Goal: Task Accomplishment & Management: Manage account settings

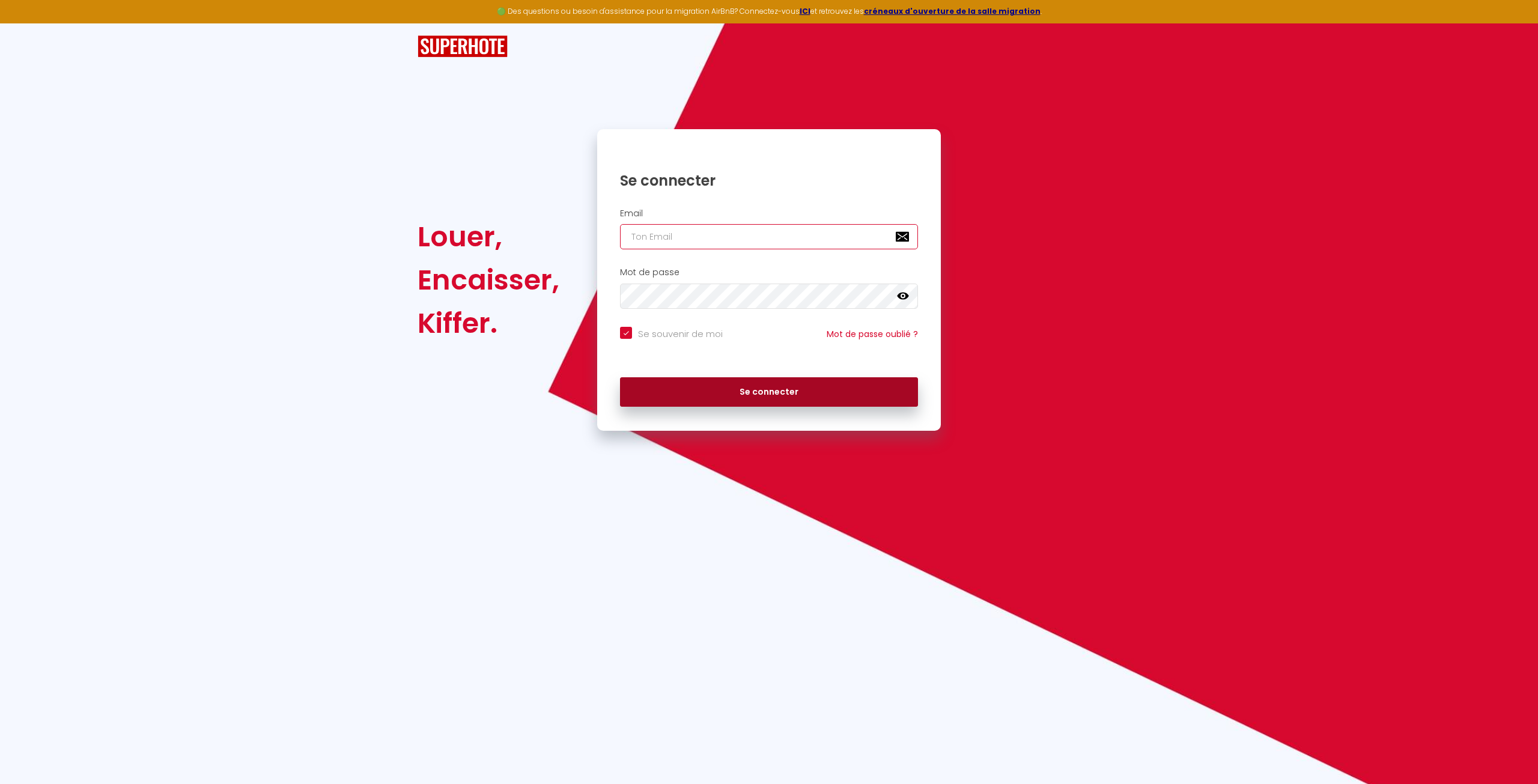
type input "[EMAIL_ADDRESS][DOMAIN_NAME]"
click at [731, 385] on button "Se connecter" at bounding box center [768, 393] width 298 height 30
checkbox input "true"
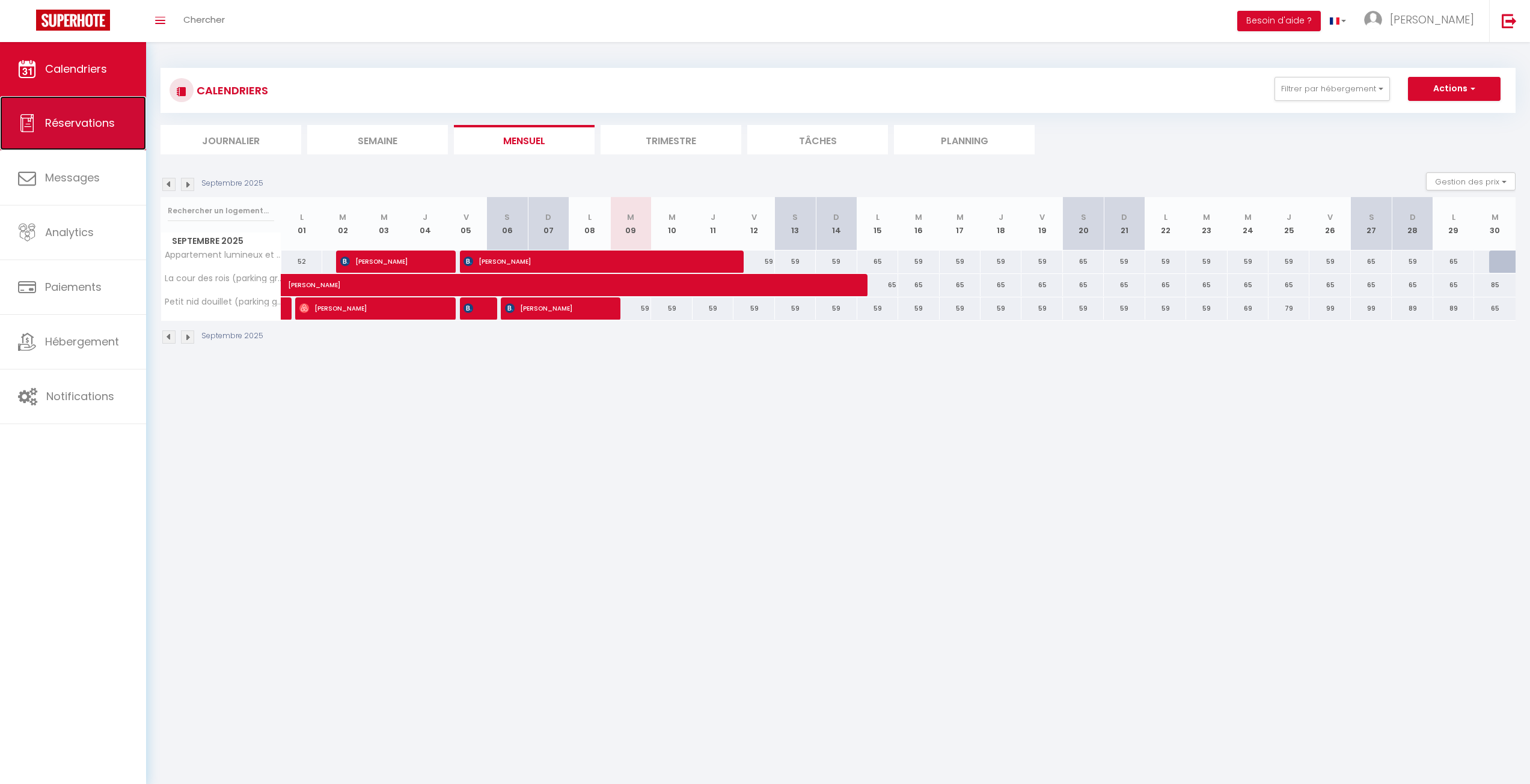
click at [77, 118] on span "Réservations" at bounding box center [79, 123] width 70 height 15
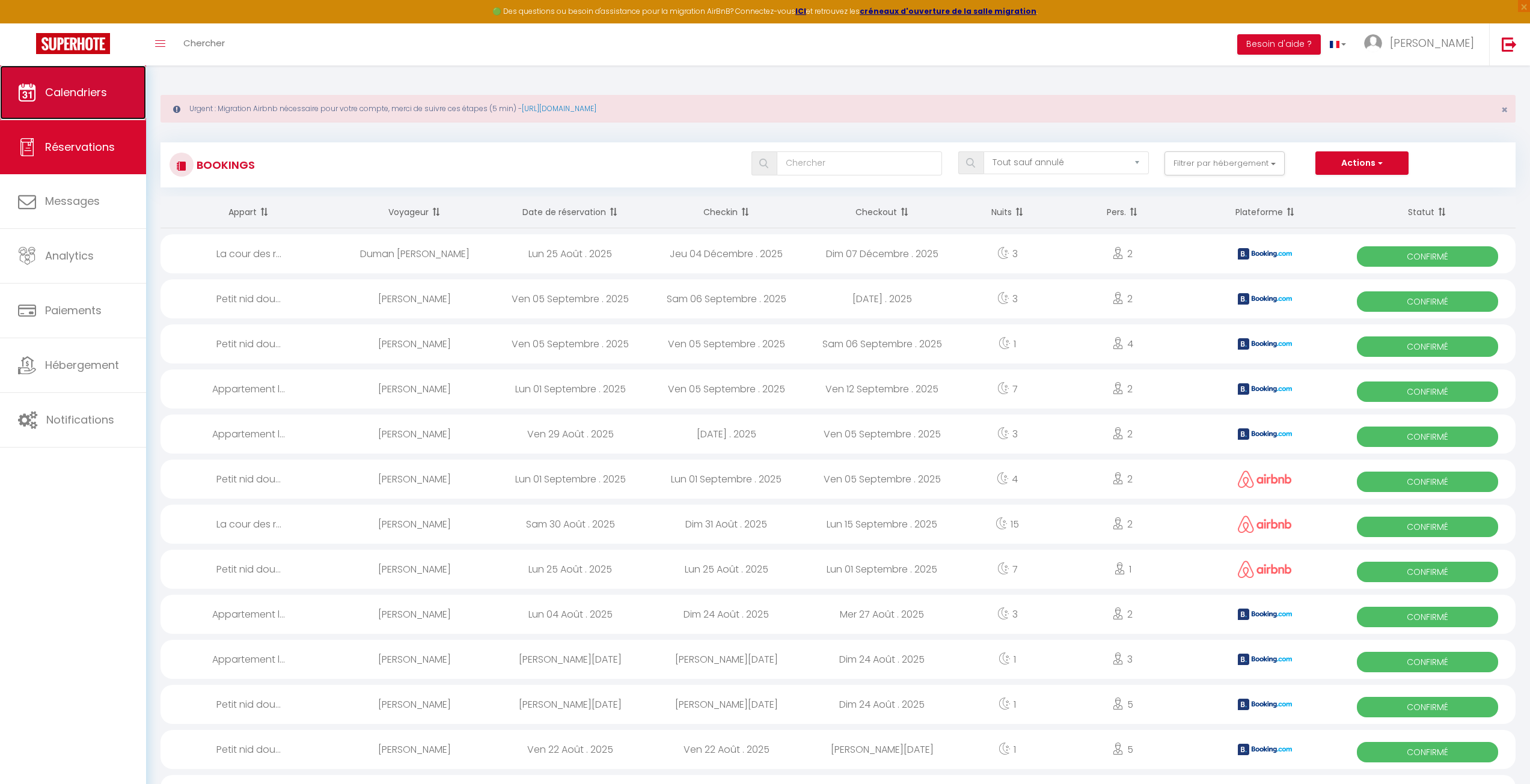
click at [93, 76] on link "Calendriers" at bounding box center [73, 93] width 146 height 54
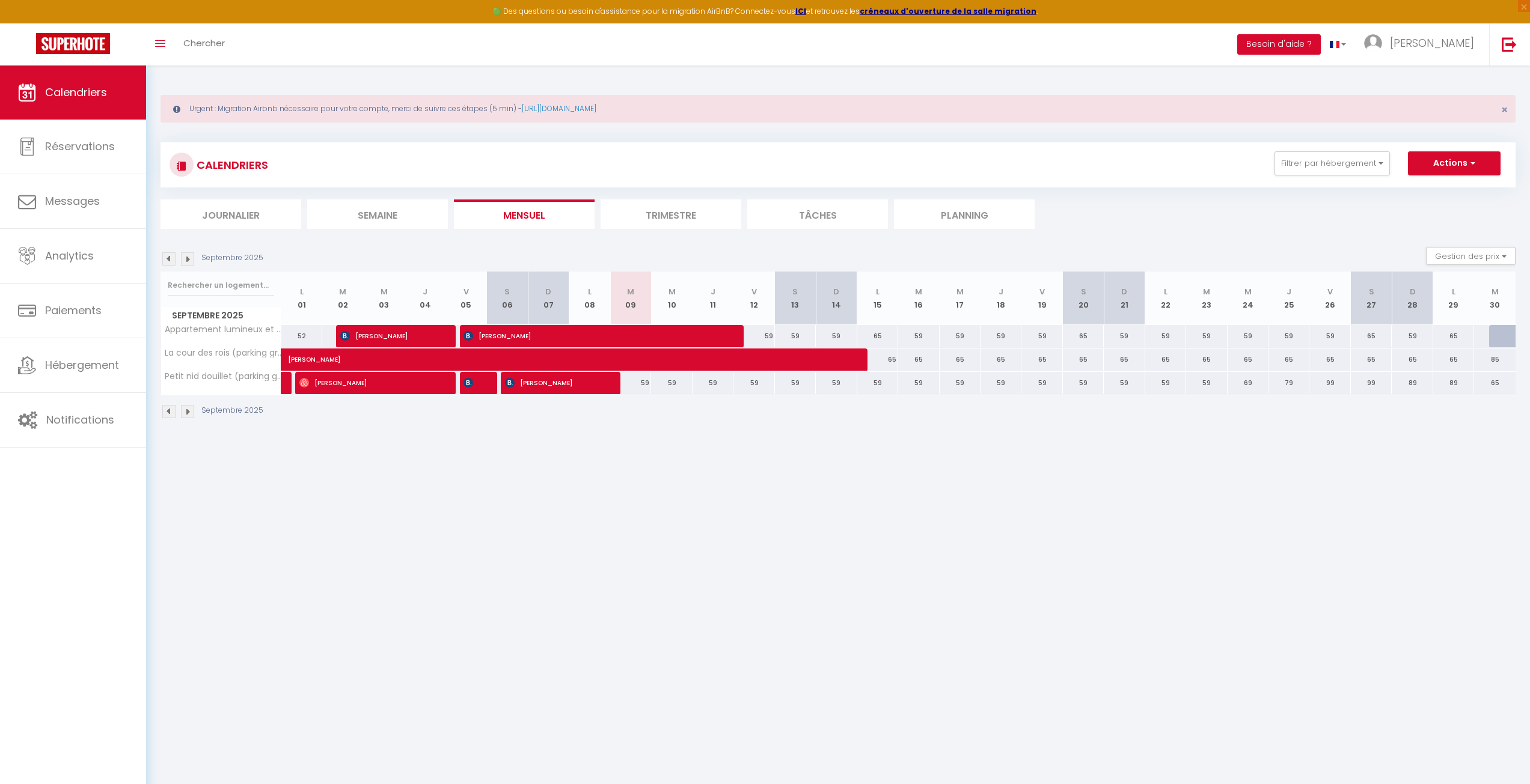
click at [633, 382] on div "59" at bounding box center [630, 383] width 40 height 22
type input "59"
type input "[DATE]"
type input "Mer 10 Septembre 2025"
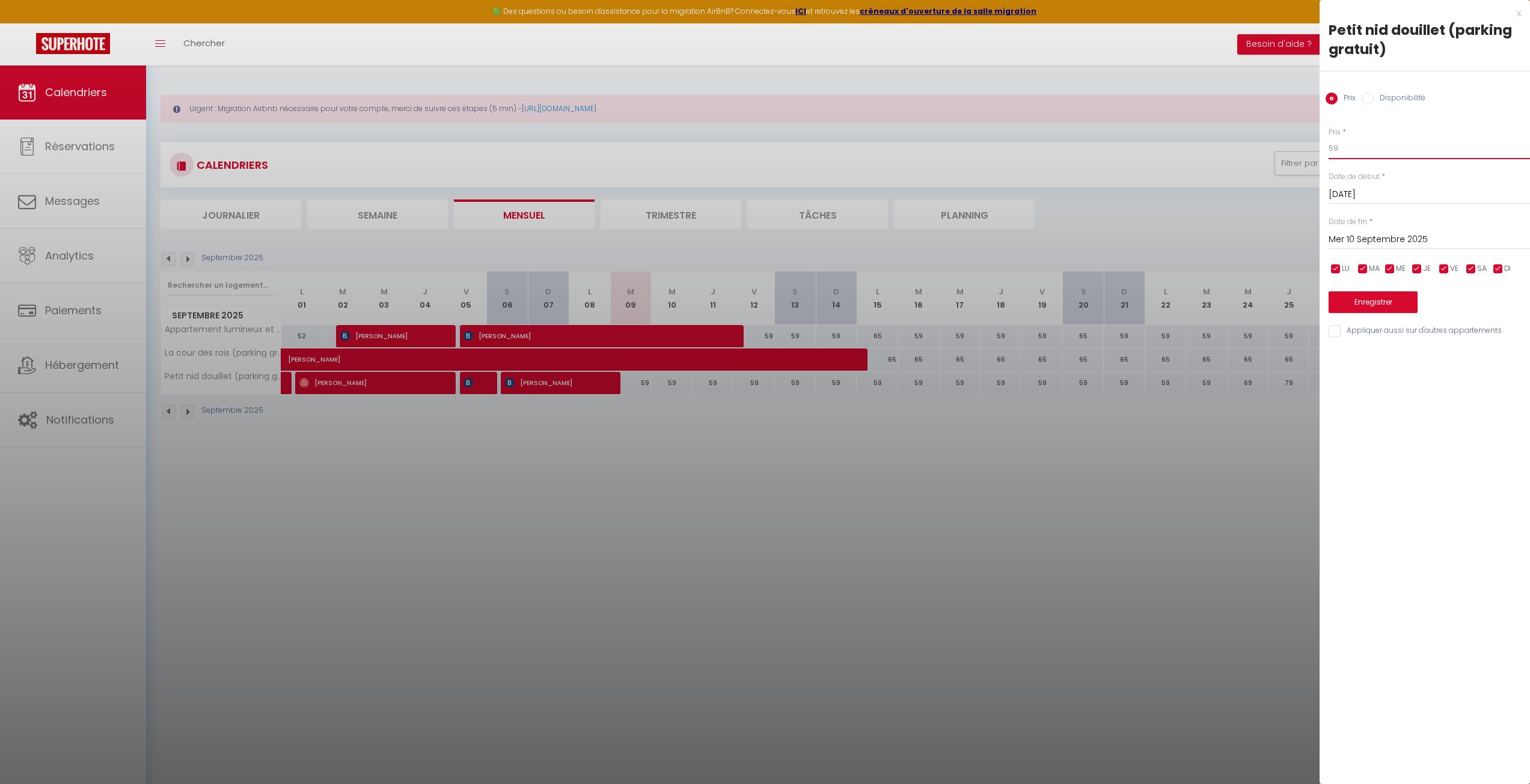
drag, startPoint x: 1342, startPoint y: 138, endPoint x: 1307, endPoint y: 138, distance: 35.0
click at [1307, 138] on body "🟢 Des questions ou besoin d'assistance pour la migration AirBnB? Connectez-vous…" at bounding box center [765, 458] width 1530 height 784
type input "65"
click at [1378, 298] on button "Enregistrer" at bounding box center [1372, 303] width 89 height 22
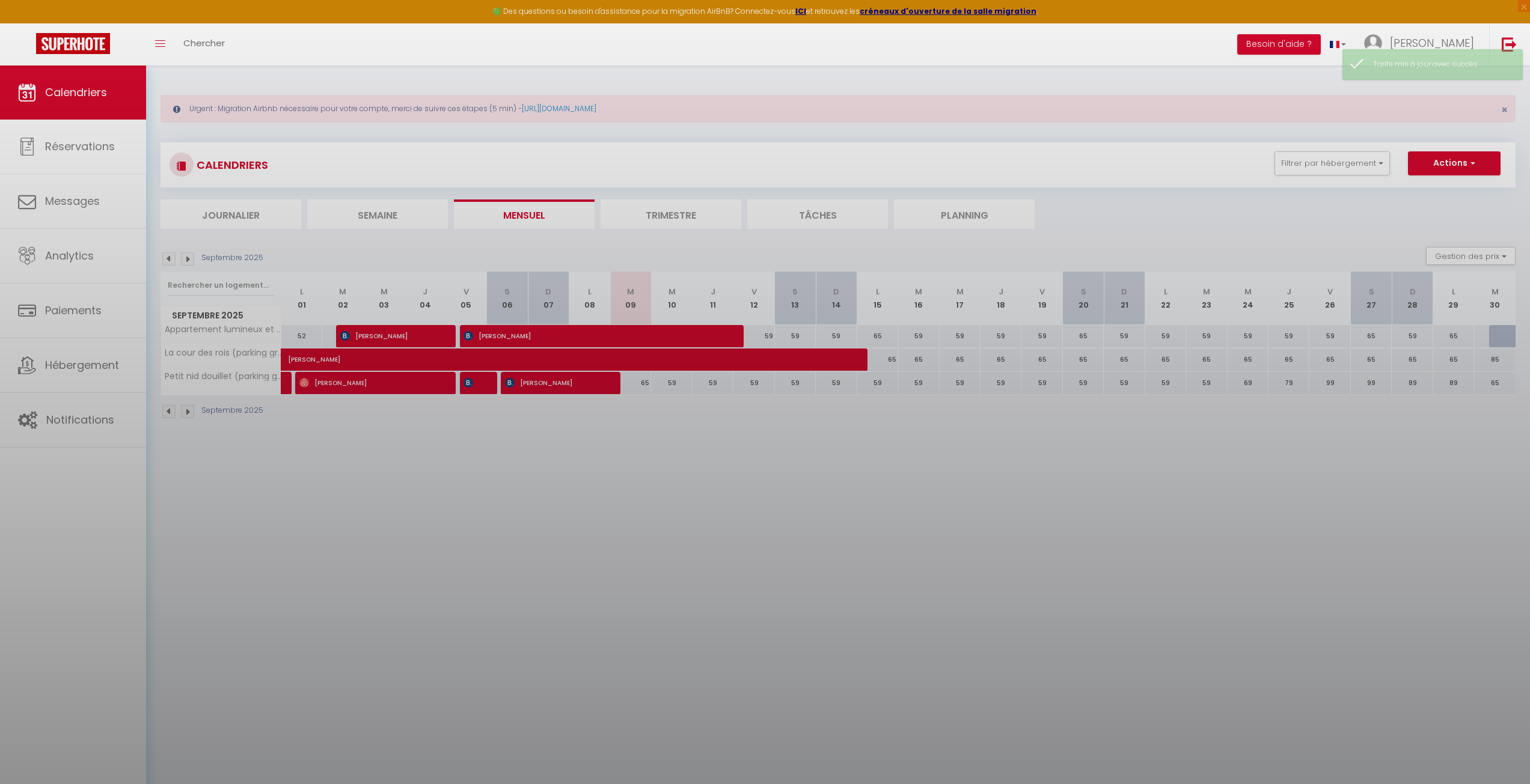
click at [1202, 185] on div at bounding box center [765, 392] width 1530 height 784
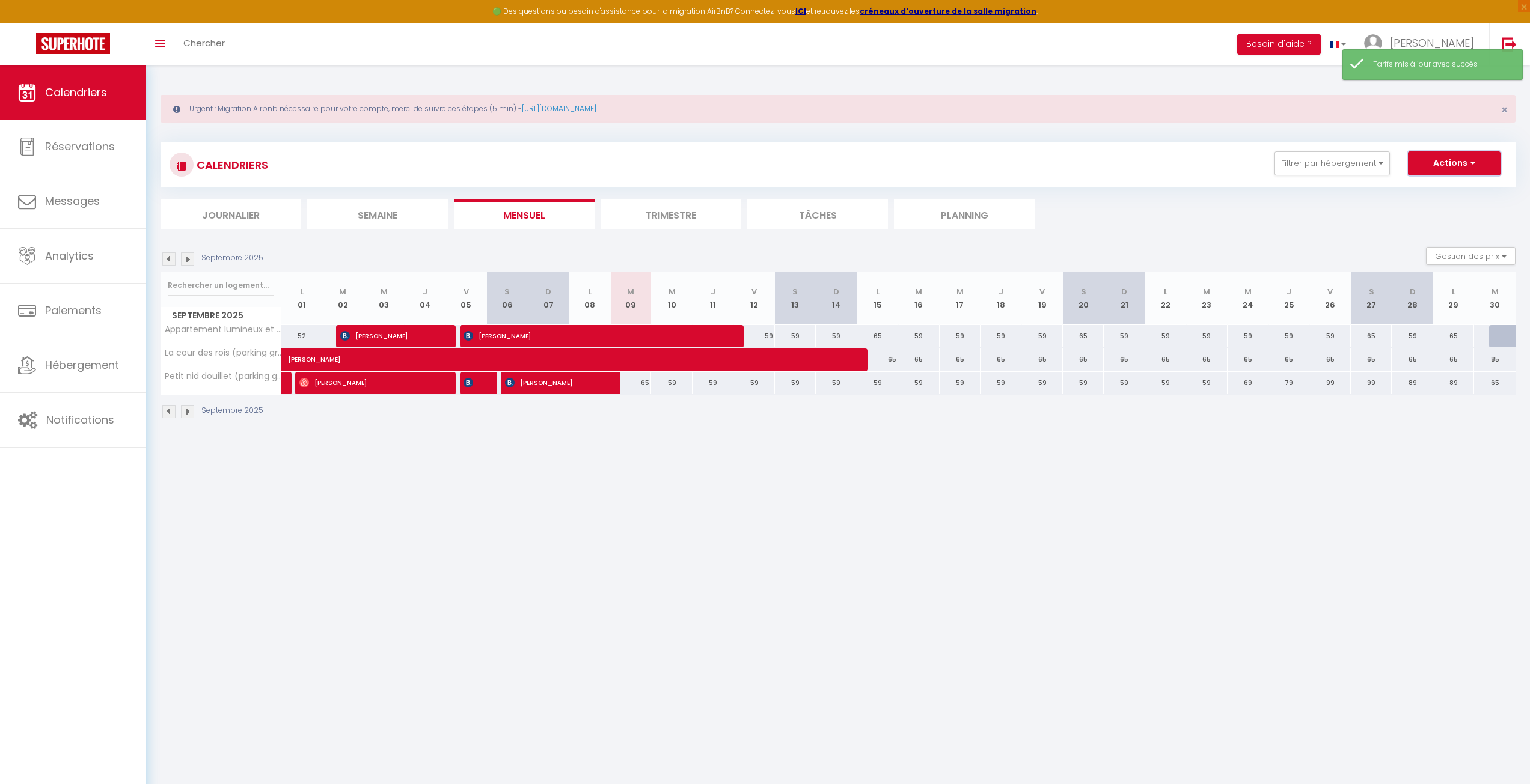
click at [1449, 164] on button "Actions" at bounding box center [1454, 164] width 93 height 24
click at [1360, 153] on button "Filtrer par hébergement" at bounding box center [1332, 164] width 116 height 24
click at [1455, 158] on button "Actions" at bounding box center [1454, 164] width 93 height 24
click at [1459, 162] on button "Actions" at bounding box center [1454, 164] width 93 height 24
click at [1478, 254] on button "Gestion des prix" at bounding box center [1470, 255] width 89 height 18
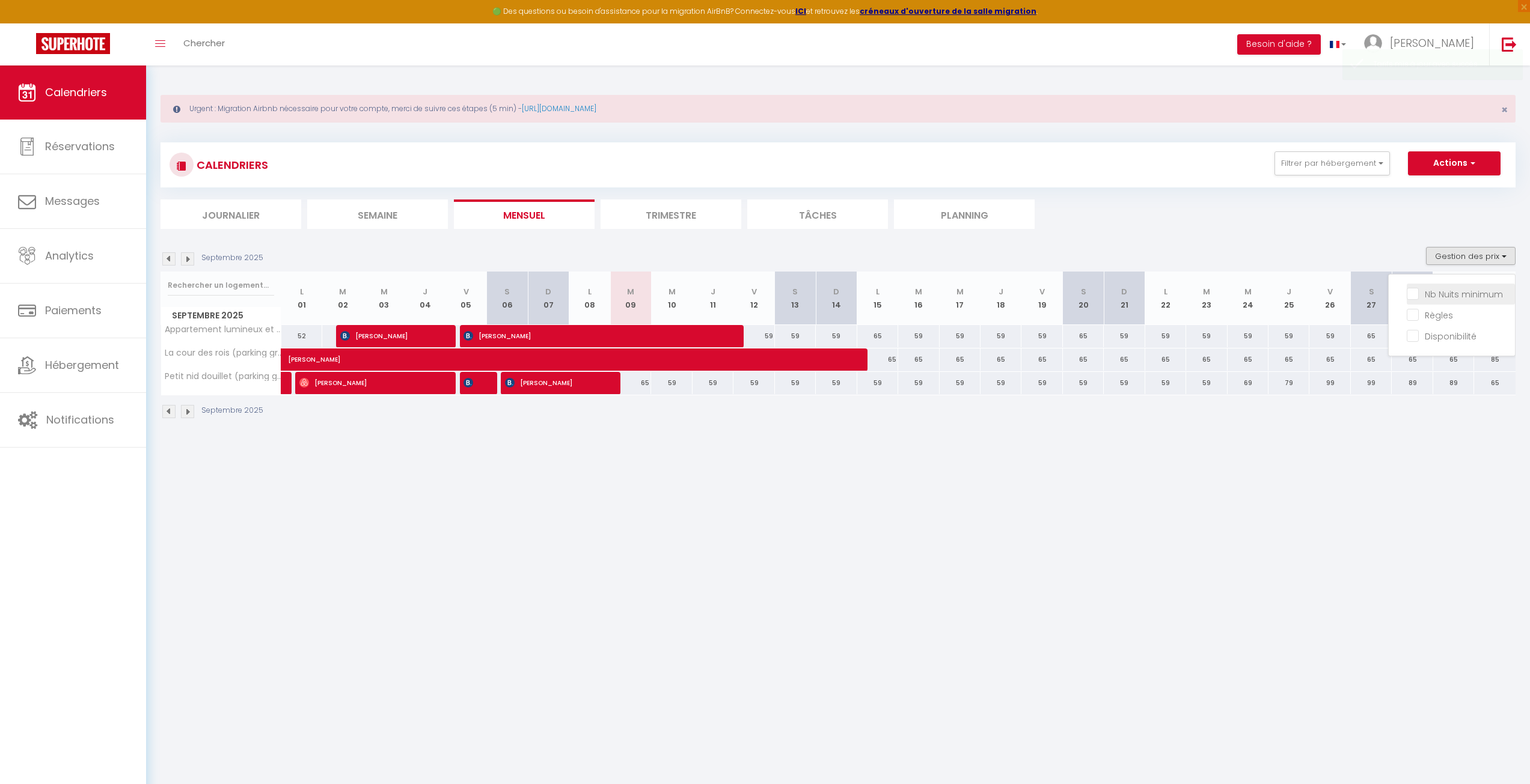
click at [1458, 298] on input "Nb Nuits minimum" at bounding box center [1461, 293] width 108 height 12
checkbox input "true"
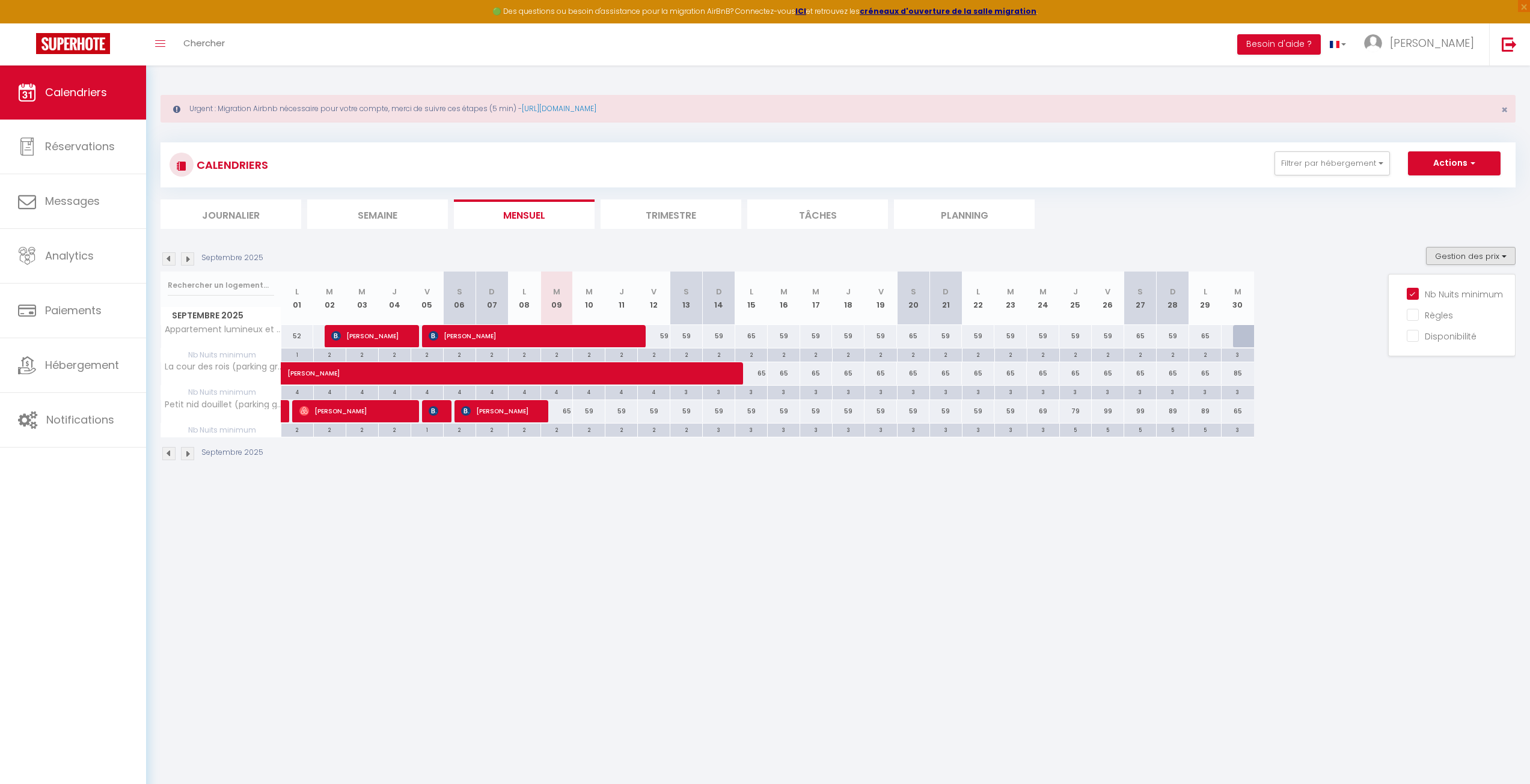
click at [551, 432] on div "2" at bounding box center [557, 429] width 32 height 12
type input "2"
type input "[DATE]"
type input "Mer 10 Septembre 2025"
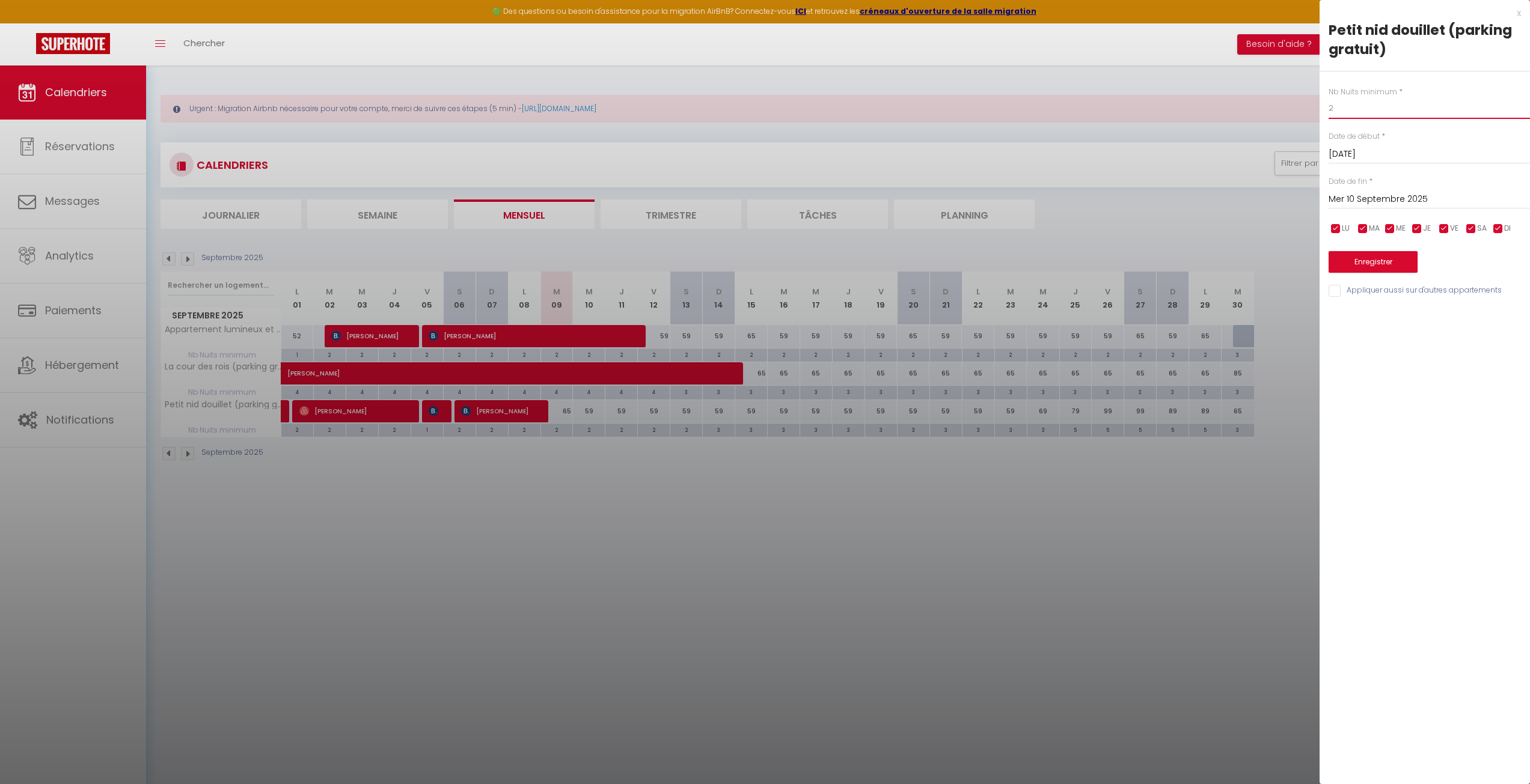
drag, startPoint x: 1339, startPoint y: 105, endPoint x: 1294, endPoint y: 97, distance: 45.7
click at [1301, 99] on body "🟢 Des questions ou besoin d'assistance pour la migration AirBnB? Connectez-vous…" at bounding box center [765, 458] width 1530 height 784
type input "1"
click at [1394, 255] on button "Enregistrer" at bounding box center [1372, 262] width 89 height 22
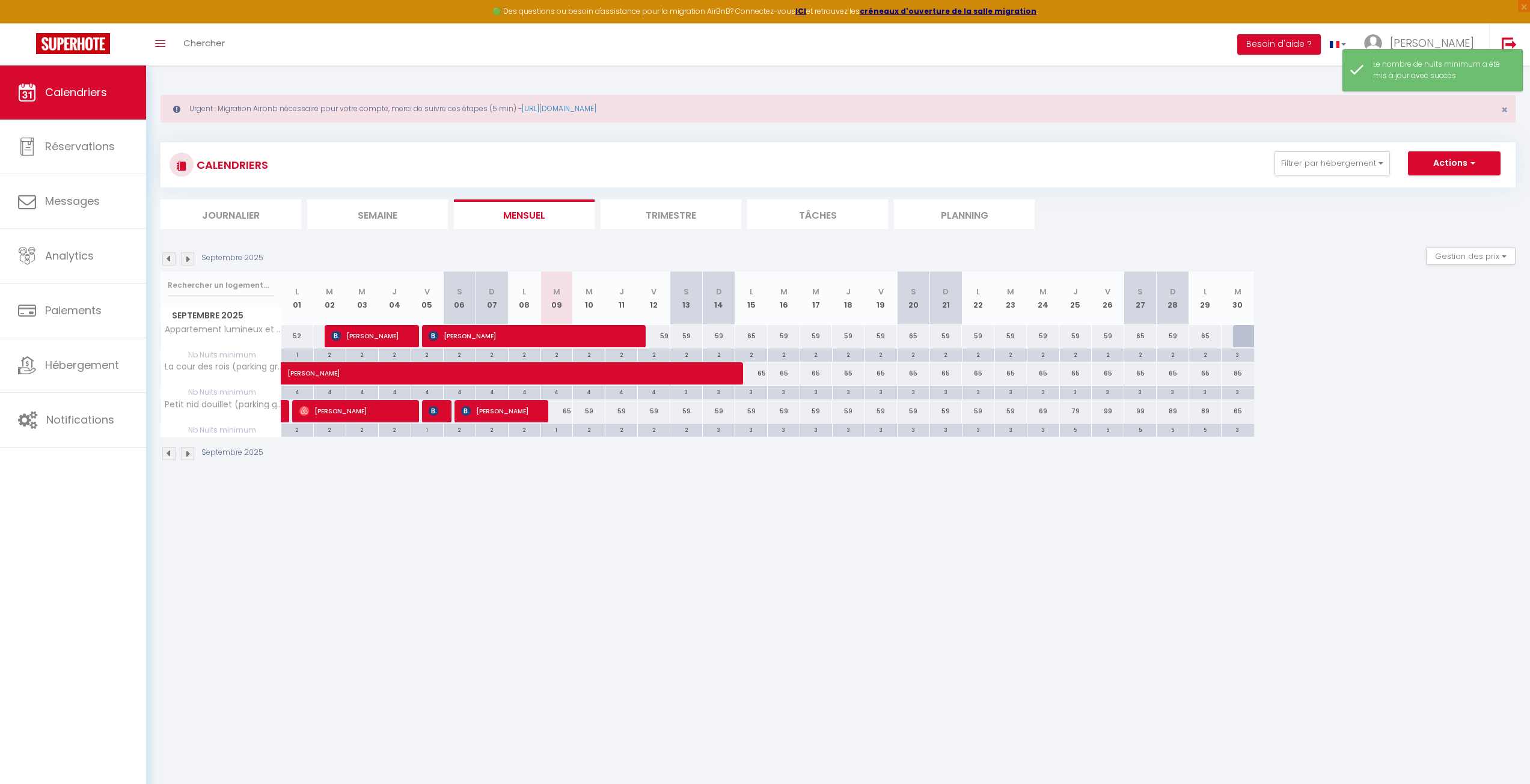
click at [777, 559] on body "🟢 Des questions ou besoin d'assistance pour la migration AirBnB? Connectez-vous…" at bounding box center [765, 458] width 1530 height 784
click at [681, 337] on div "59" at bounding box center [687, 336] width 32 height 22
type input "59"
type input "[DATE]"
type input "Dim 14 Septembre 2025"
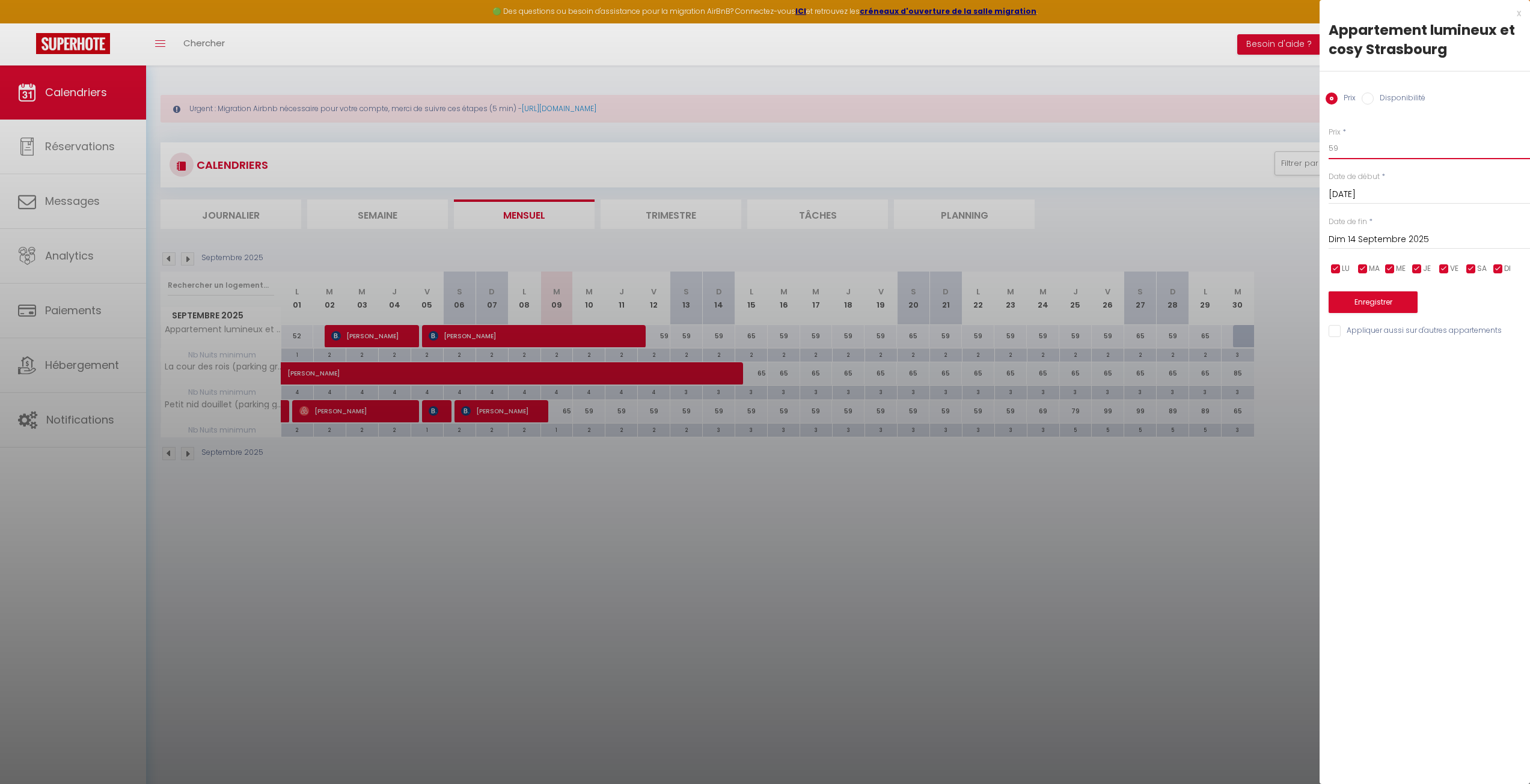
drag, startPoint x: 1360, startPoint y: 146, endPoint x: 1233, endPoint y: 133, distance: 127.7
click at [1233, 133] on body "🟢 Des questions ou besoin d'assistance pour la migration AirBnB? Connectez-vous…" at bounding box center [765, 458] width 1530 height 784
type input "65"
click at [1382, 296] on button "Enregistrer" at bounding box center [1372, 303] width 89 height 22
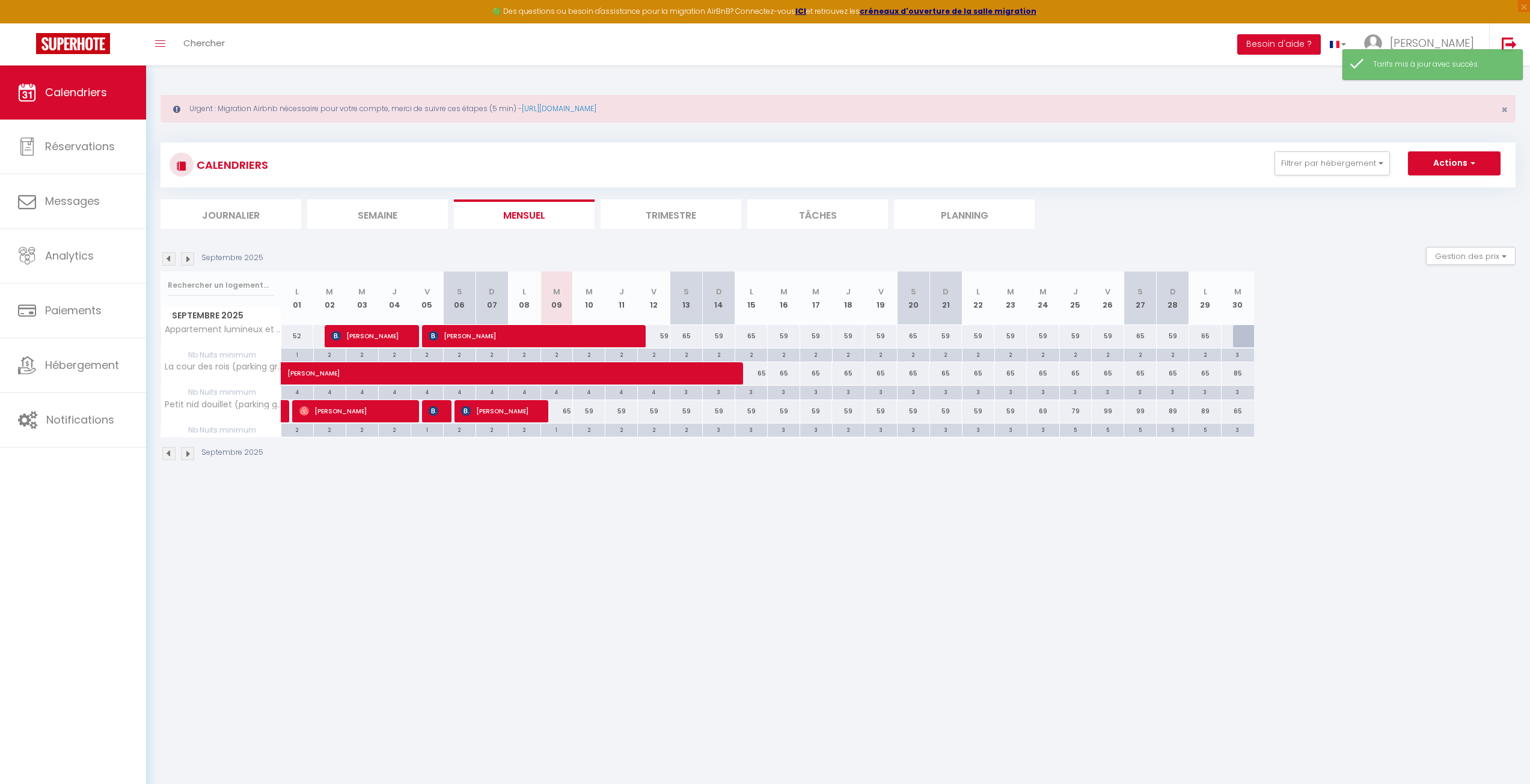
click at [758, 392] on div "3" at bounding box center [752, 392] width 32 height 12
type input "3"
type input "Lun 15 Septembre 2025"
type input "[DATE]"
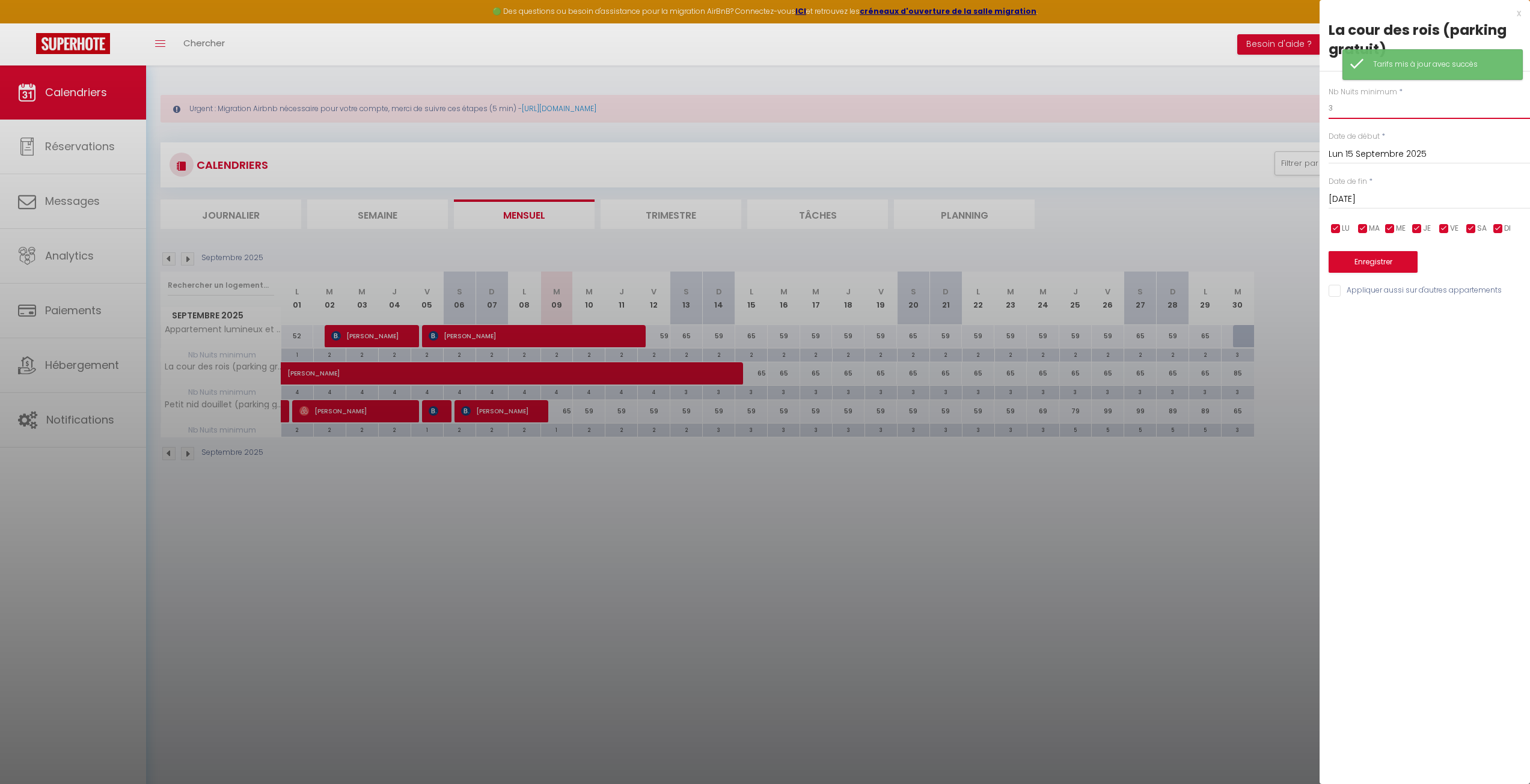
drag, startPoint x: 1392, startPoint y: 109, endPoint x: 1155, endPoint y: 93, distance: 237.5
click at [1160, 93] on body "🟢 Des questions ou besoin d'assistance pour la migration AirBnB? Connectez-vous…" at bounding box center [765, 458] width 1530 height 784
type input "2"
click at [1386, 248] on div "Enregistrer" at bounding box center [1429, 254] width 202 height 36
click at [1386, 250] on div "Enregistrer" at bounding box center [1429, 254] width 202 height 36
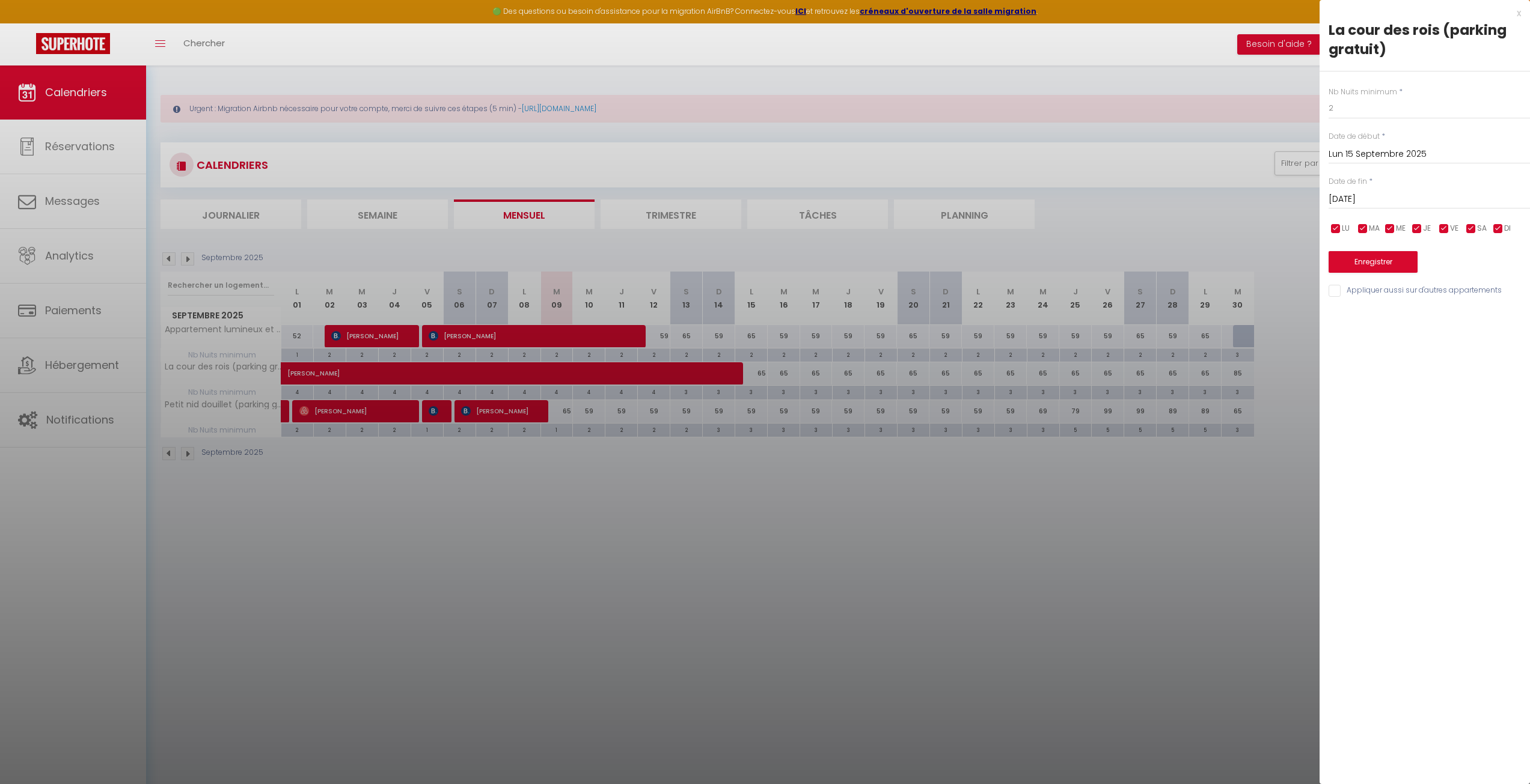
click at [1397, 277] on div "Nb Nuits minimum * 2 Date de début * [DATE] < [DATE] > Dim Lun Mar Mer Jeu Ven …" at bounding box center [1424, 185] width 210 height 227
click at [1394, 262] on button "Enregistrer" at bounding box center [1372, 262] width 89 height 22
